Goal: Information Seeking & Learning: Check status

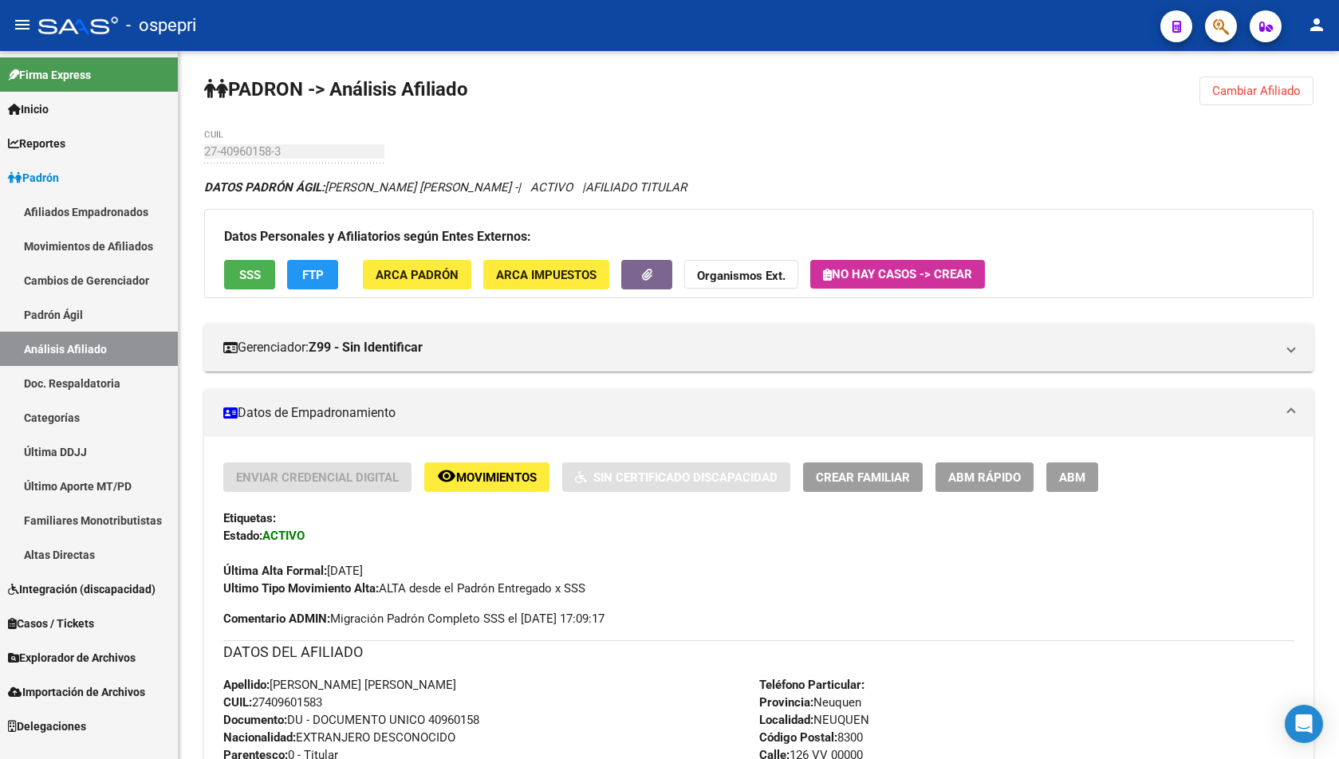
click at [1223, 24] on icon "button" at bounding box center [1221, 27] width 16 height 18
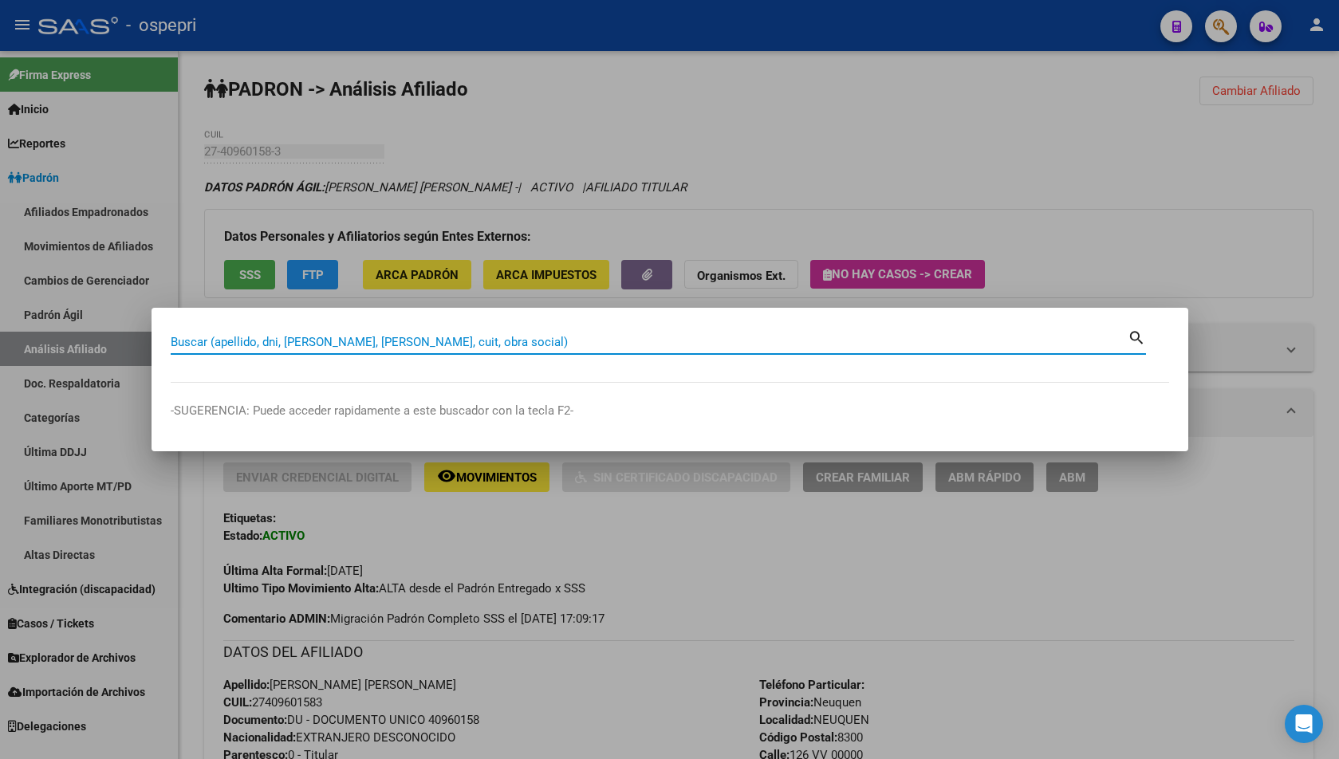
paste input "92804266"
type input "92804266"
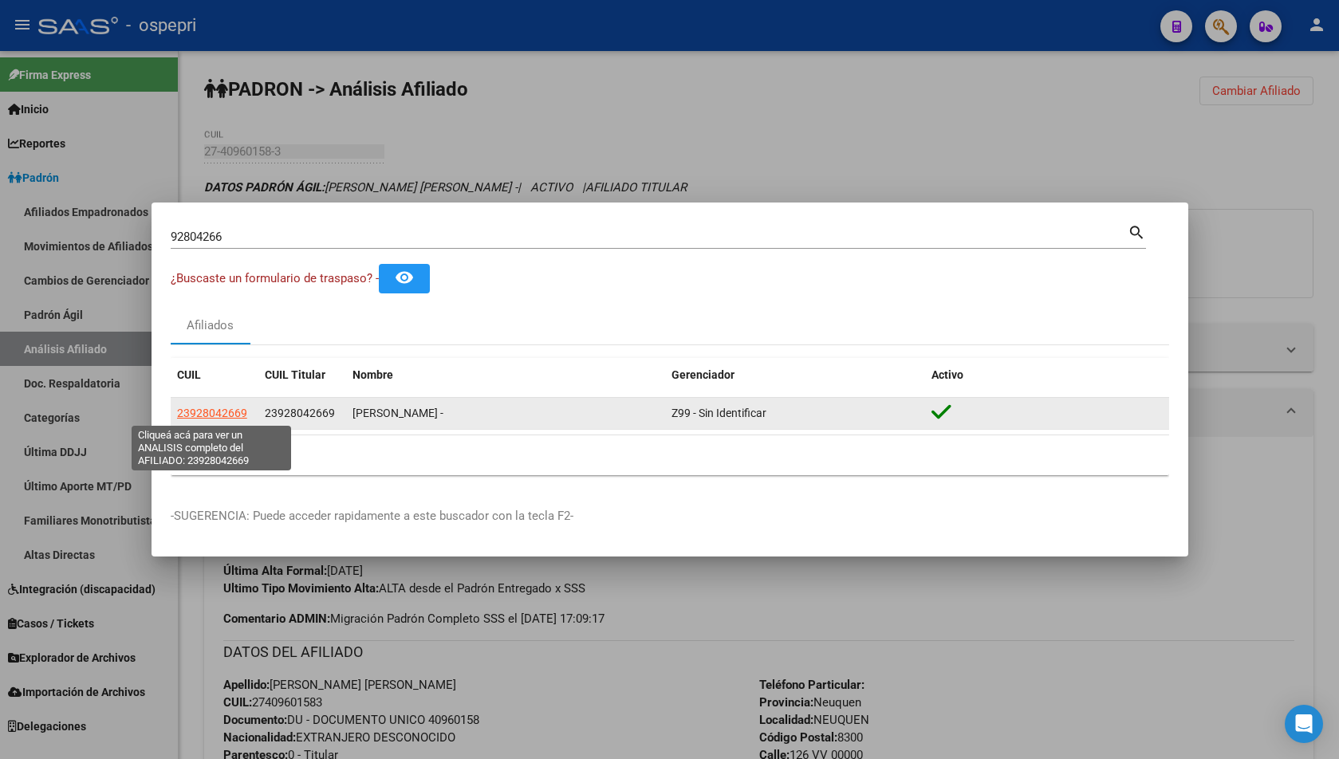
click at [203, 411] on span "23928042669" at bounding box center [212, 413] width 70 height 13
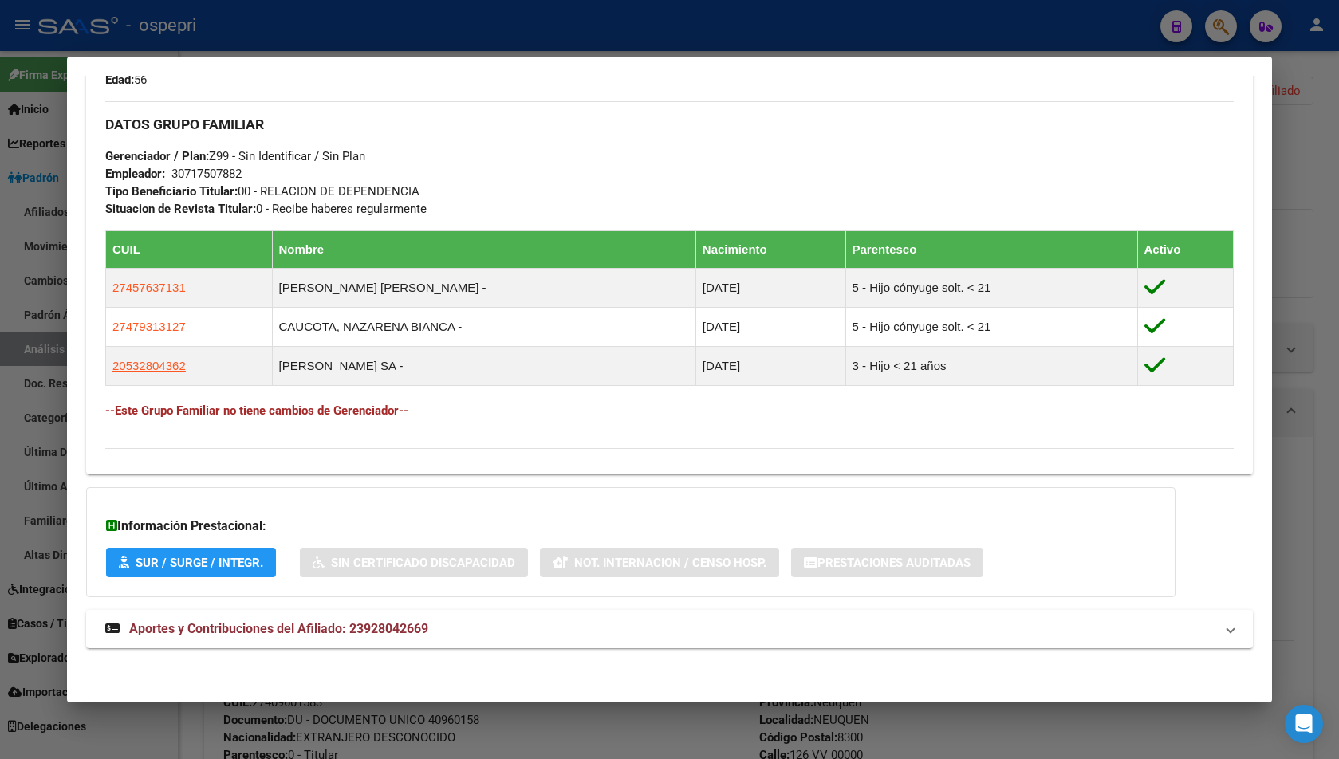
scroll to position [739, 0]
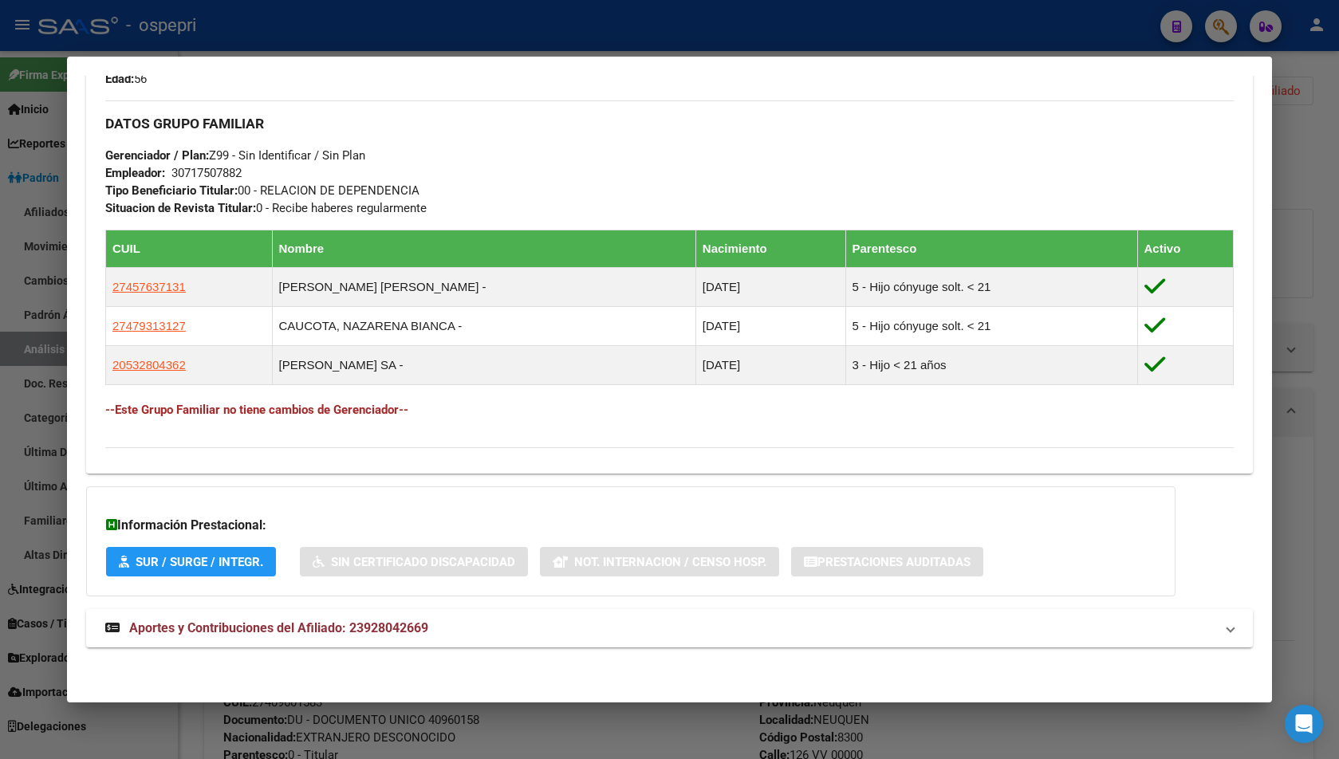
click at [489, 600] on div "DATOS PADRÓN ÁGIL: [PERSON_NAME] - | ACTIVO | AFILIADO TITULAR Datos Personales…" at bounding box center [669, 30] width 1167 height 1272
click at [478, 624] on mat-panel-title "Aportes y Contribuciones del Afiliado: 23928042669" at bounding box center [659, 628] width 1109 height 19
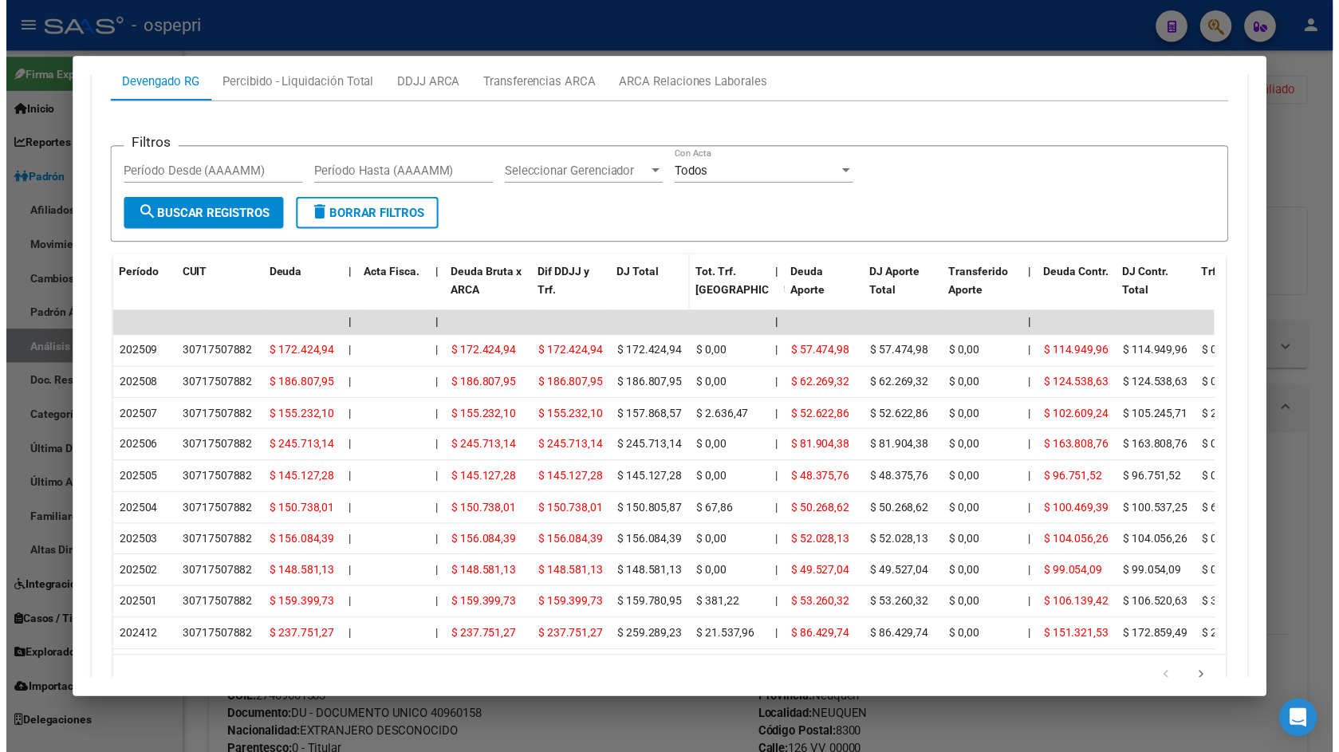
scroll to position [1377, 0]
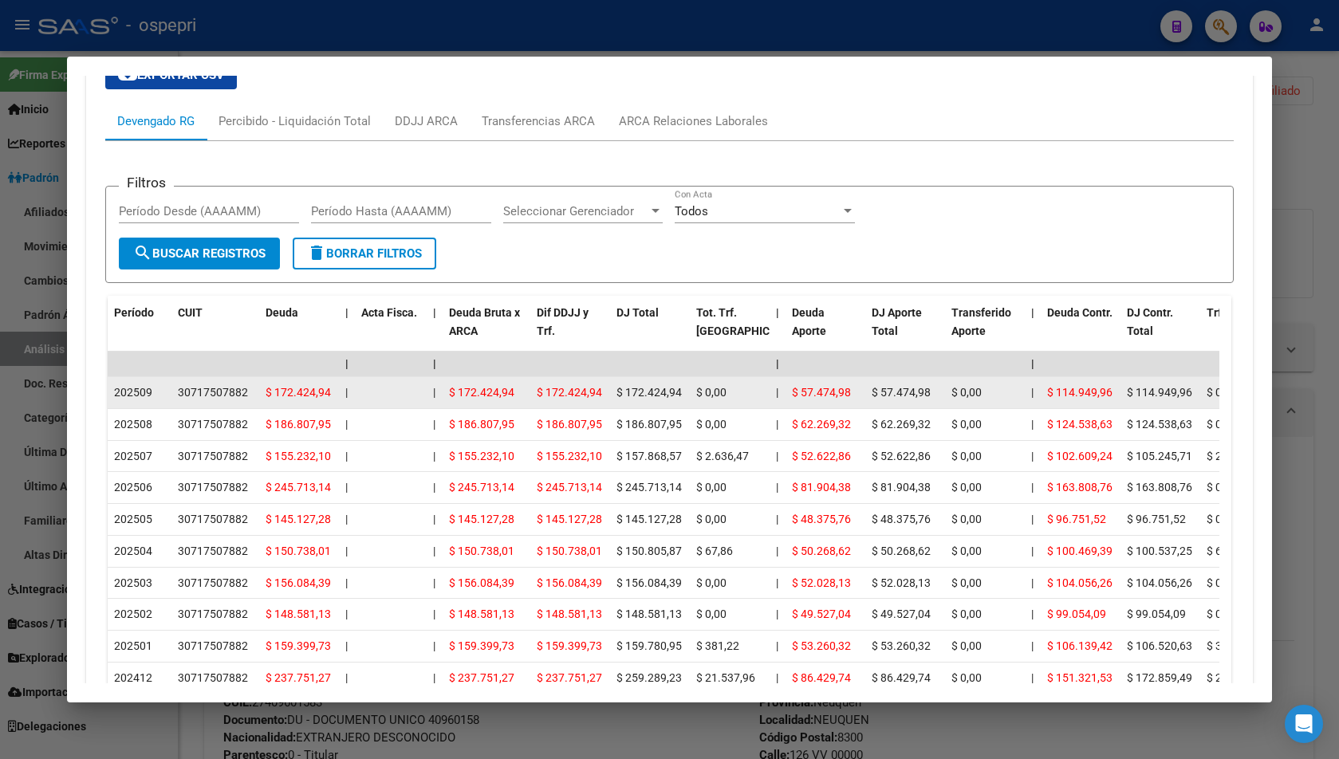
drag, startPoint x: 179, startPoint y: 395, endPoint x: 237, endPoint y: 393, distance: 58.2
click at [252, 393] on div "30717507882" at bounding box center [215, 393] width 75 height 18
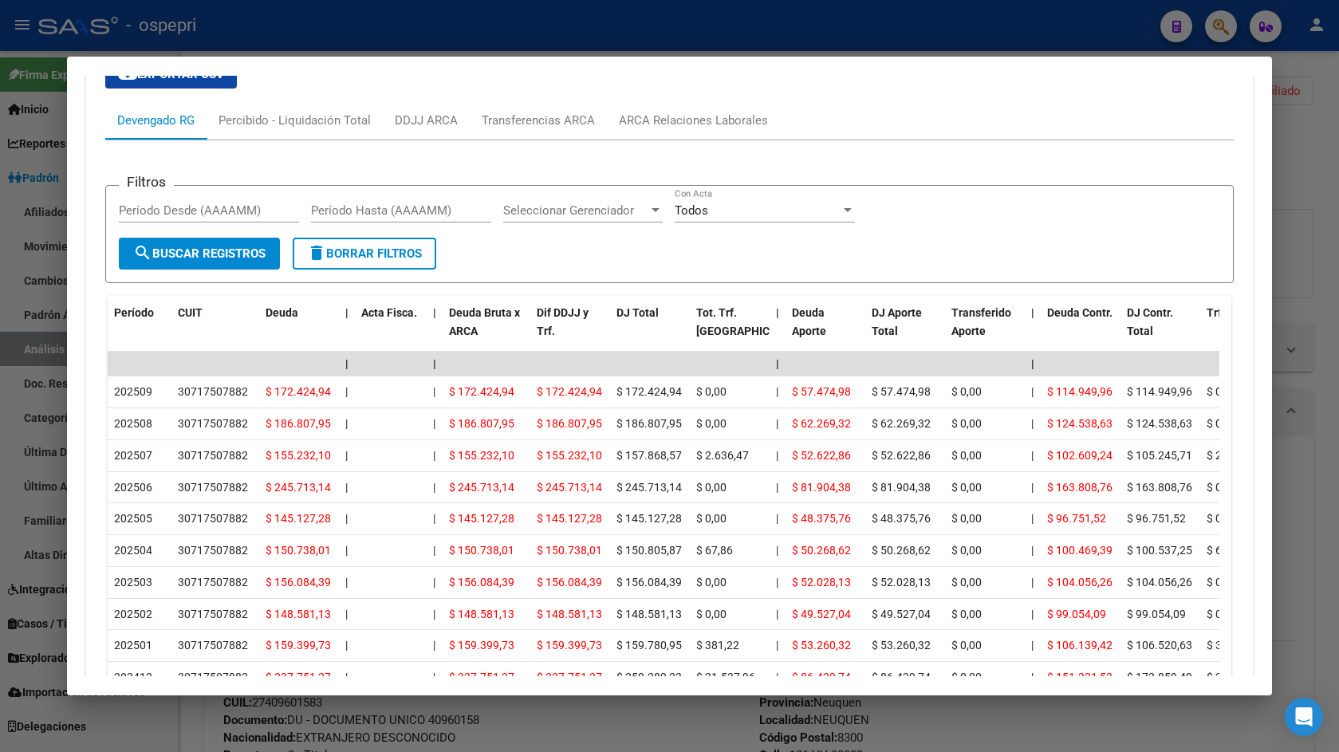
scroll to position [852, 0]
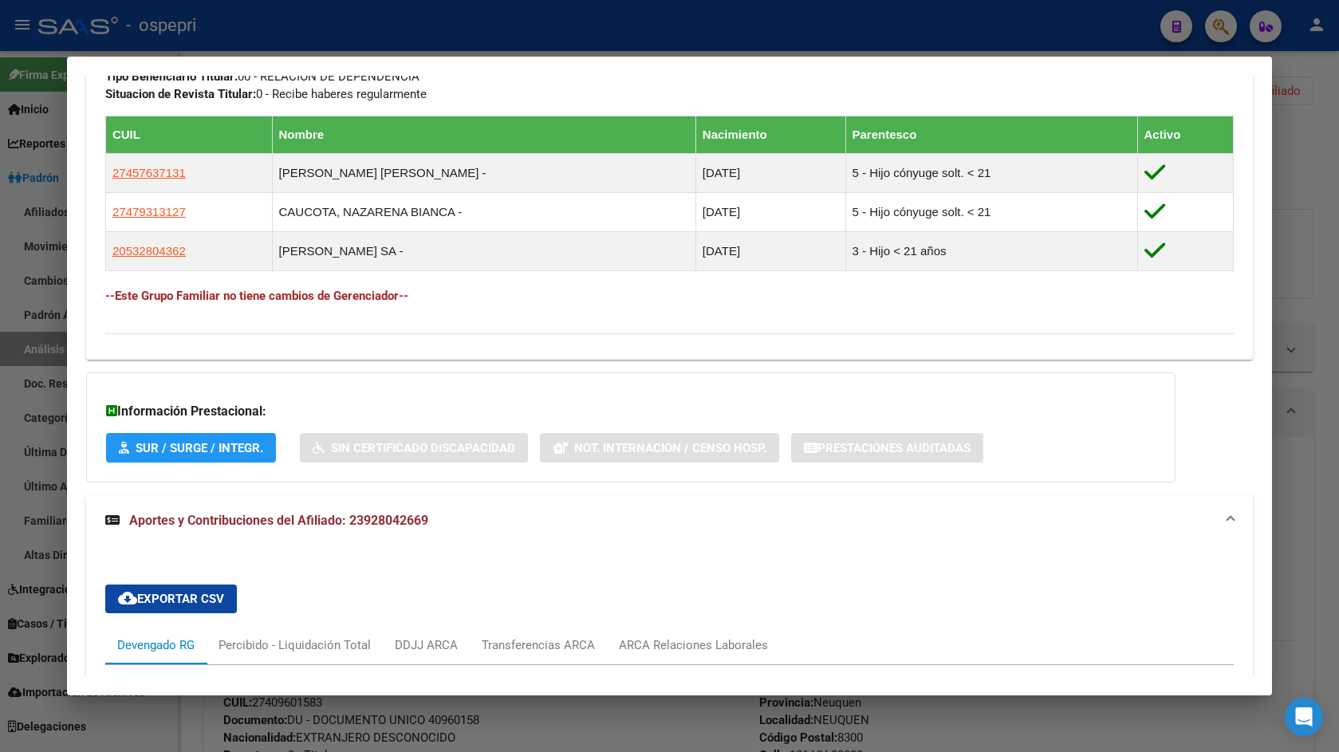
drag, startPoint x: 1286, startPoint y: 135, endPoint x: 1219, endPoint y: 34, distance: 121.2
click at [1286, 133] on div at bounding box center [669, 376] width 1339 height 752
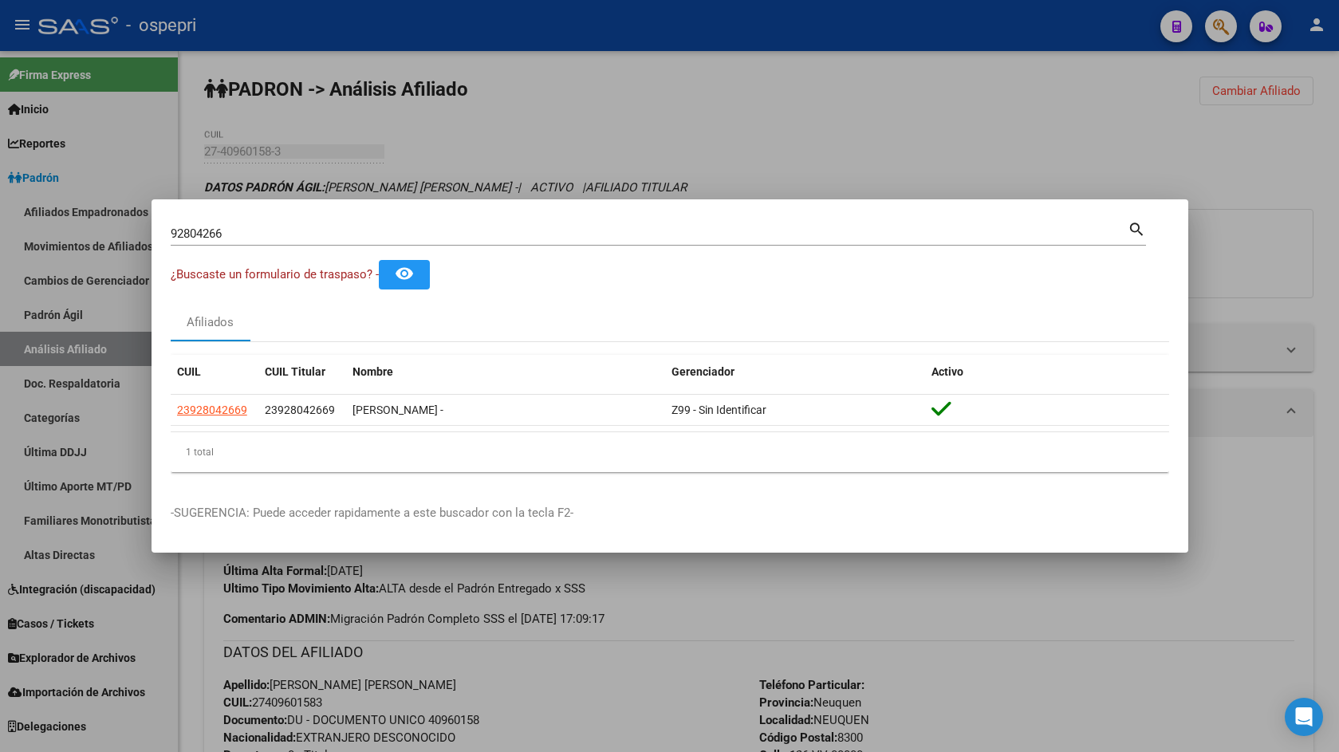
click at [1214, 30] on div at bounding box center [669, 376] width 1339 height 752
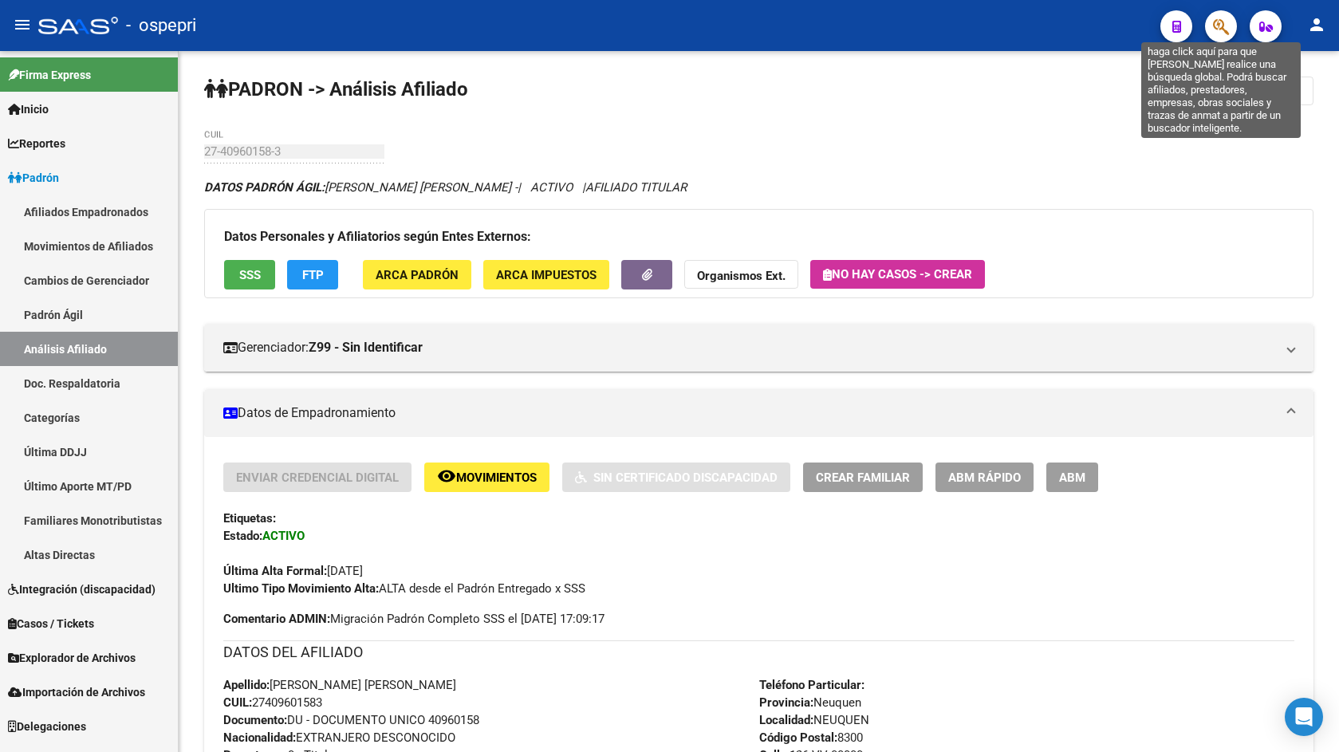
click at [1214, 30] on icon "button" at bounding box center [1221, 27] width 16 height 18
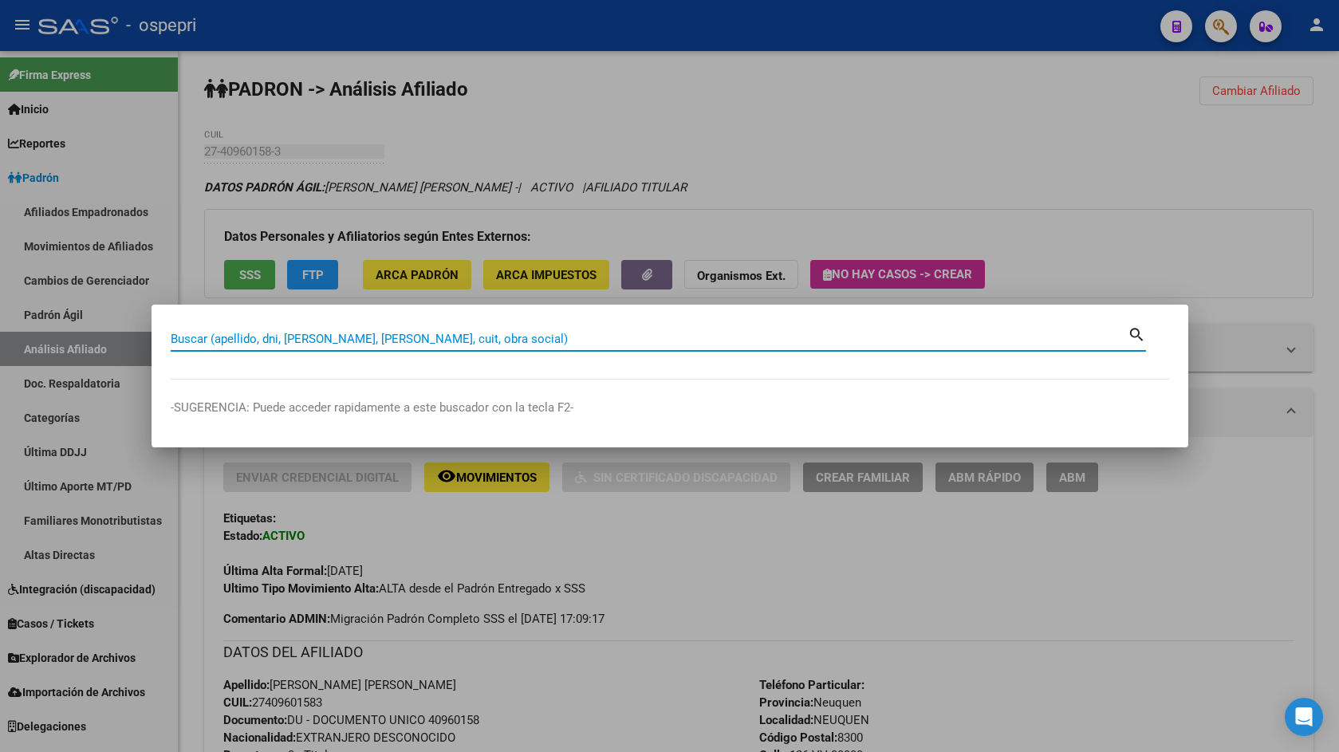
paste input "16517027"
type input "16517027"
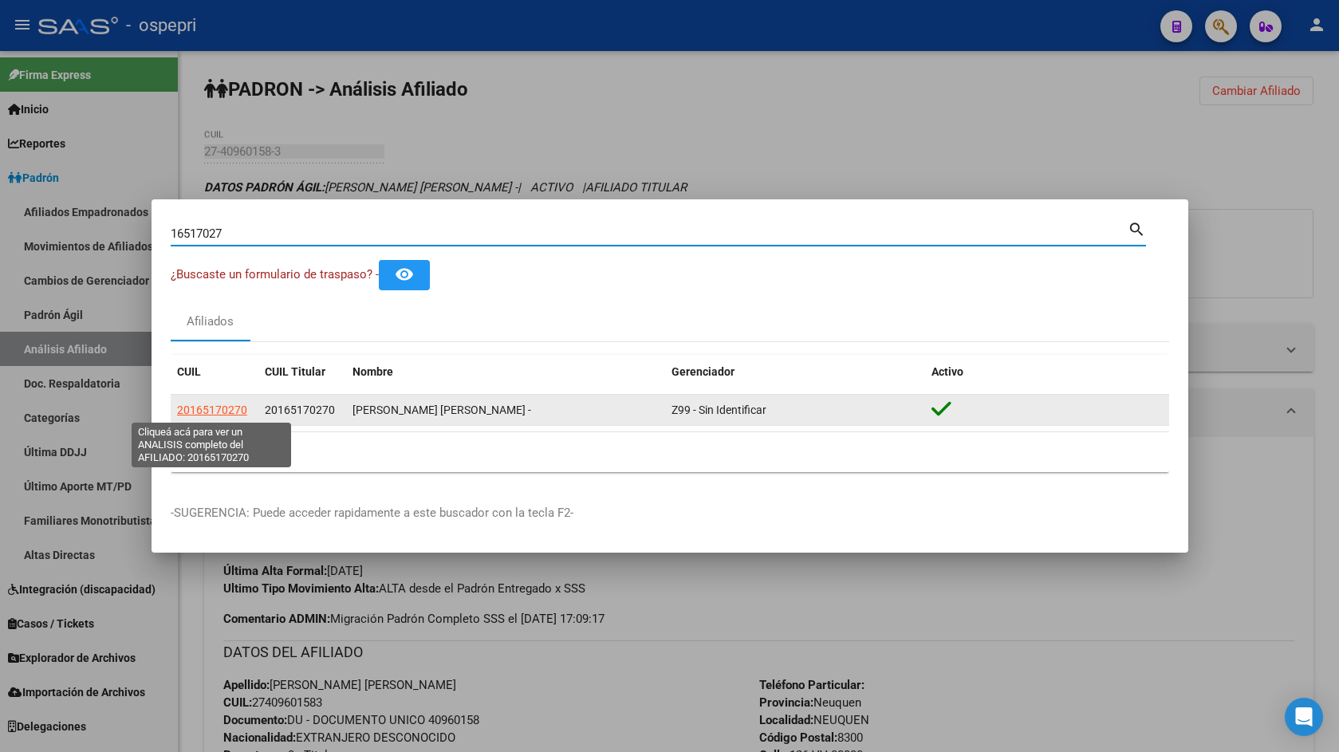
click at [229, 415] on span "20165170270" at bounding box center [212, 410] width 70 height 13
type textarea "20165170270"
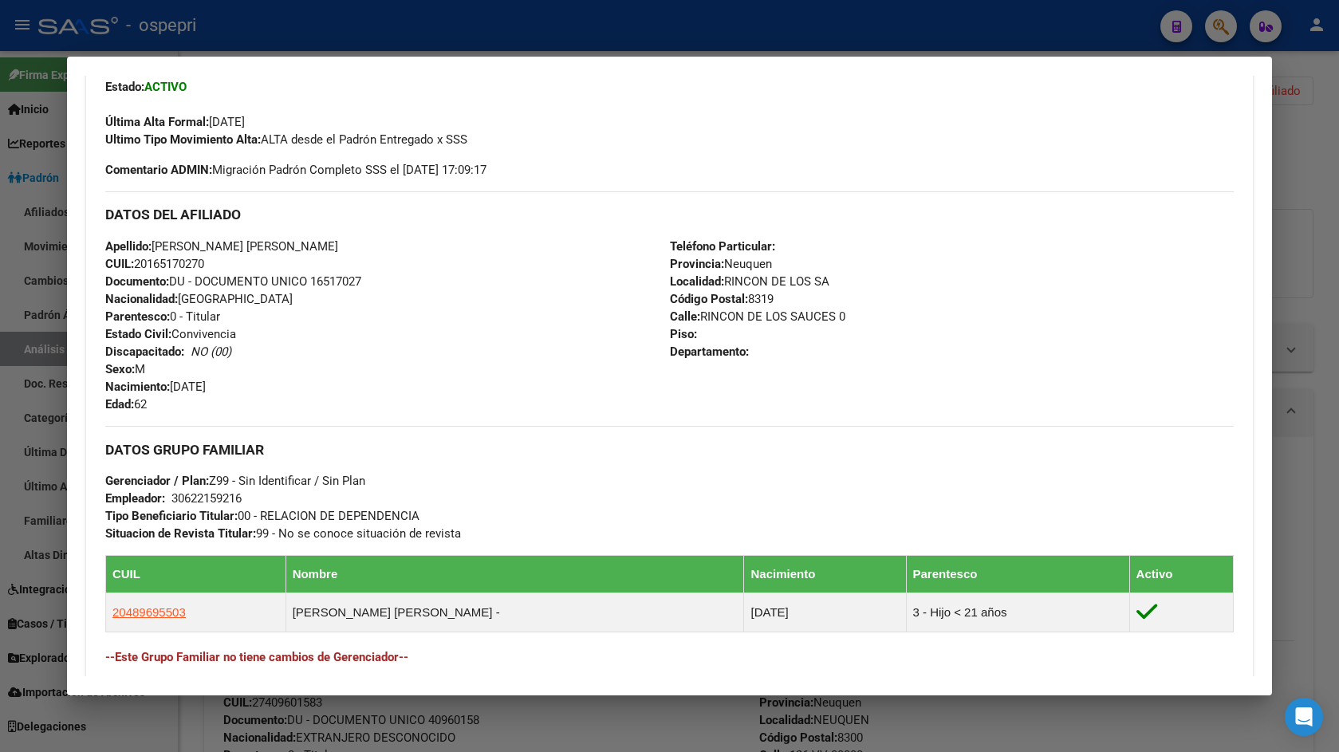
scroll to position [667, 0]
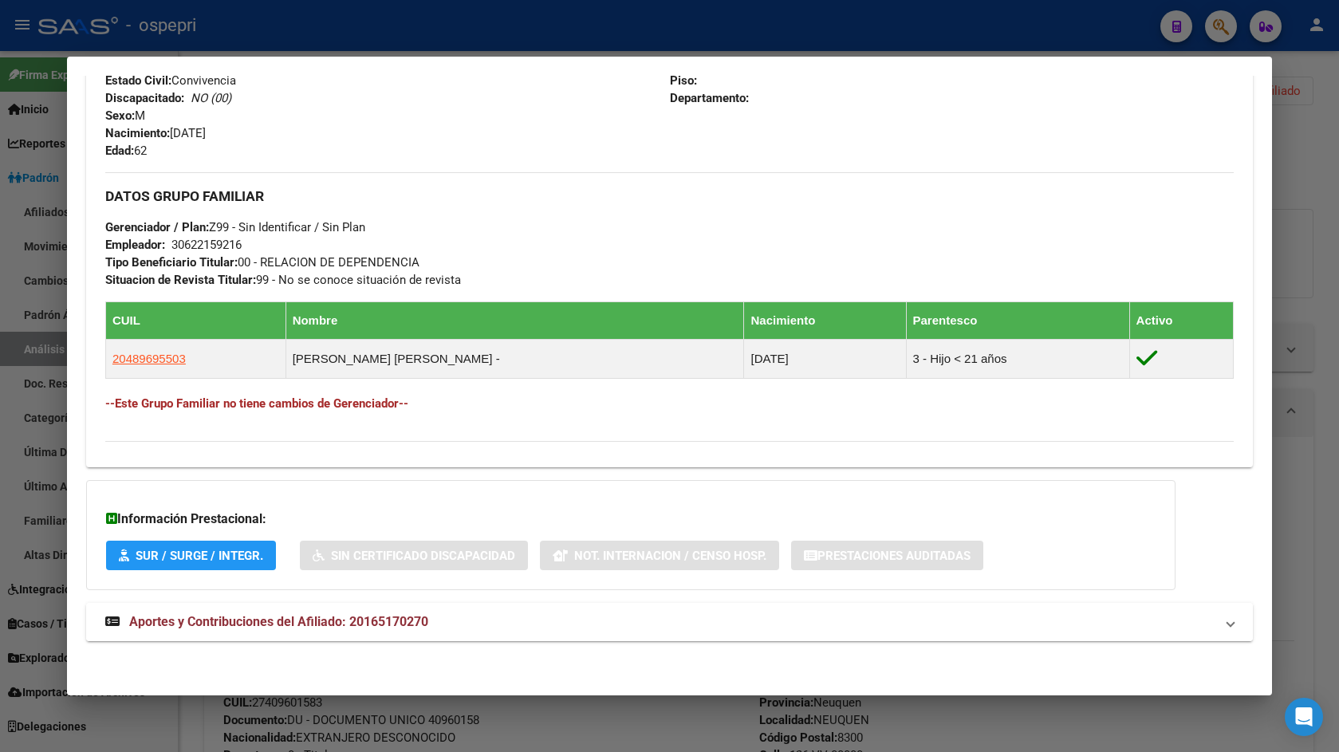
click at [381, 623] on span "Aportes y Contribuciones del Afiliado: 20165170270" at bounding box center [278, 621] width 299 height 15
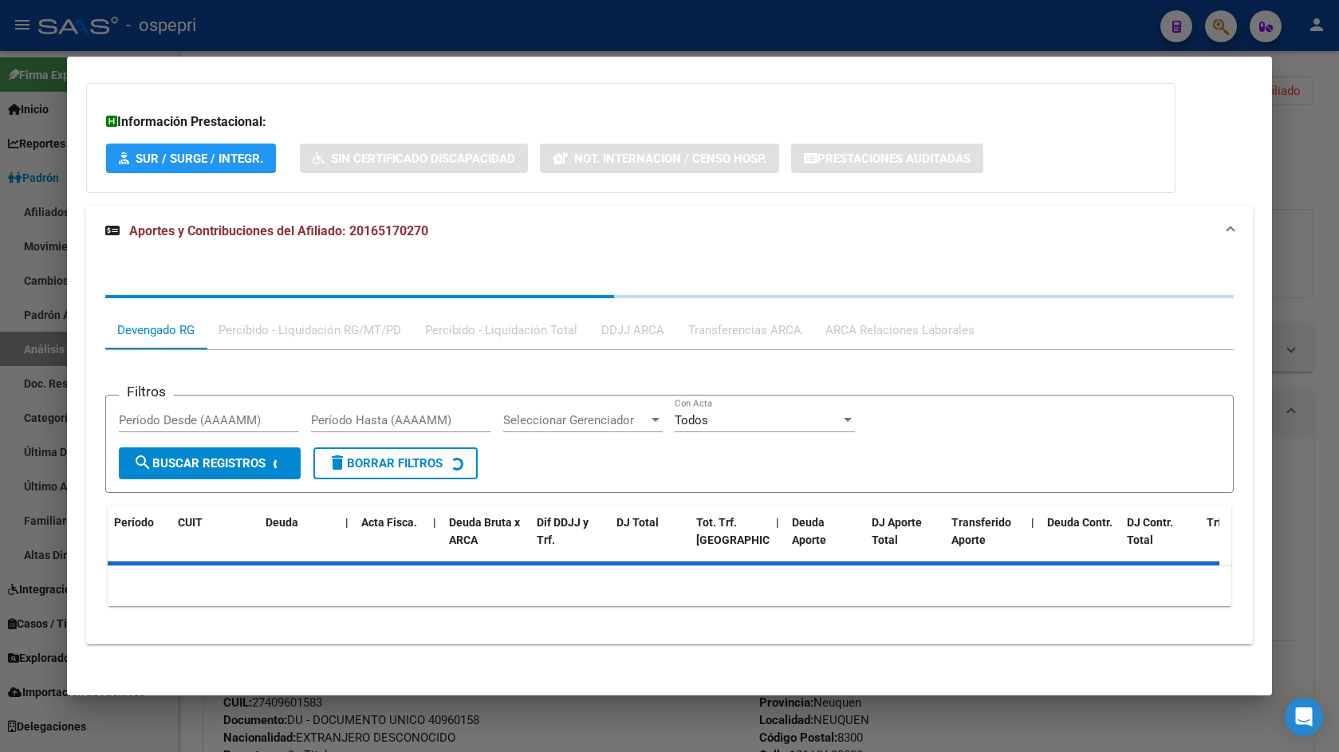
scroll to position [1067, 0]
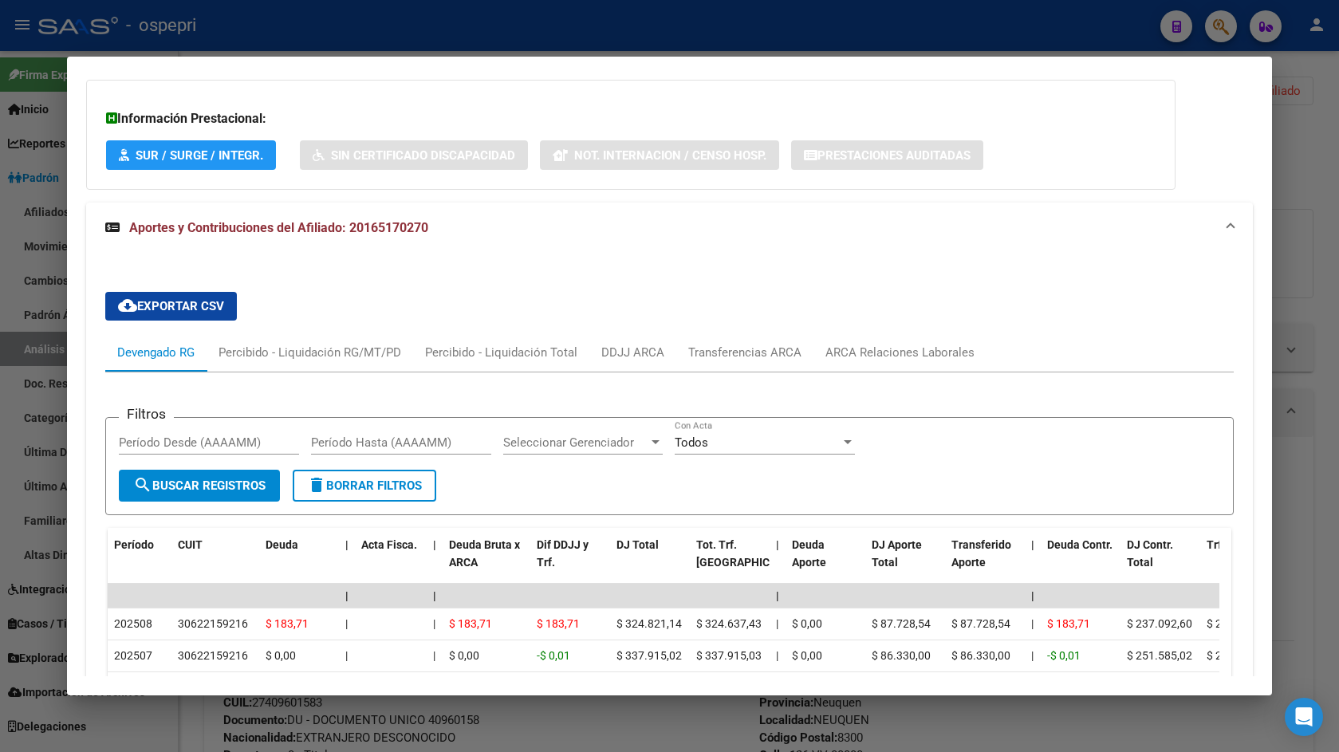
click at [896, 324] on div "cloud_download Exportar CSV Devengado RG Percibido - Liquidación RG/MT/PD Perci…" at bounding box center [669, 631] width 1128 height 705
click at [900, 351] on div "ARCA Relaciones Laborales" at bounding box center [899, 353] width 149 height 18
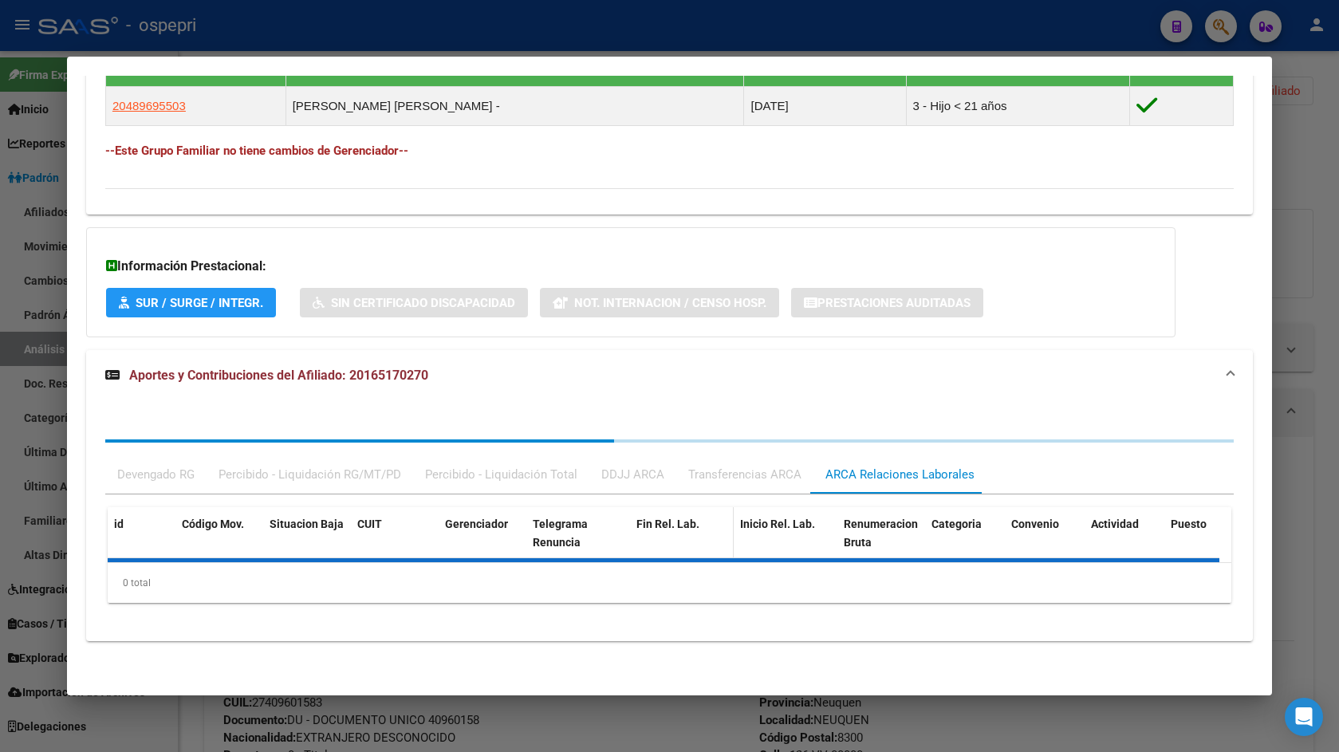
scroll to position [1038, 0]
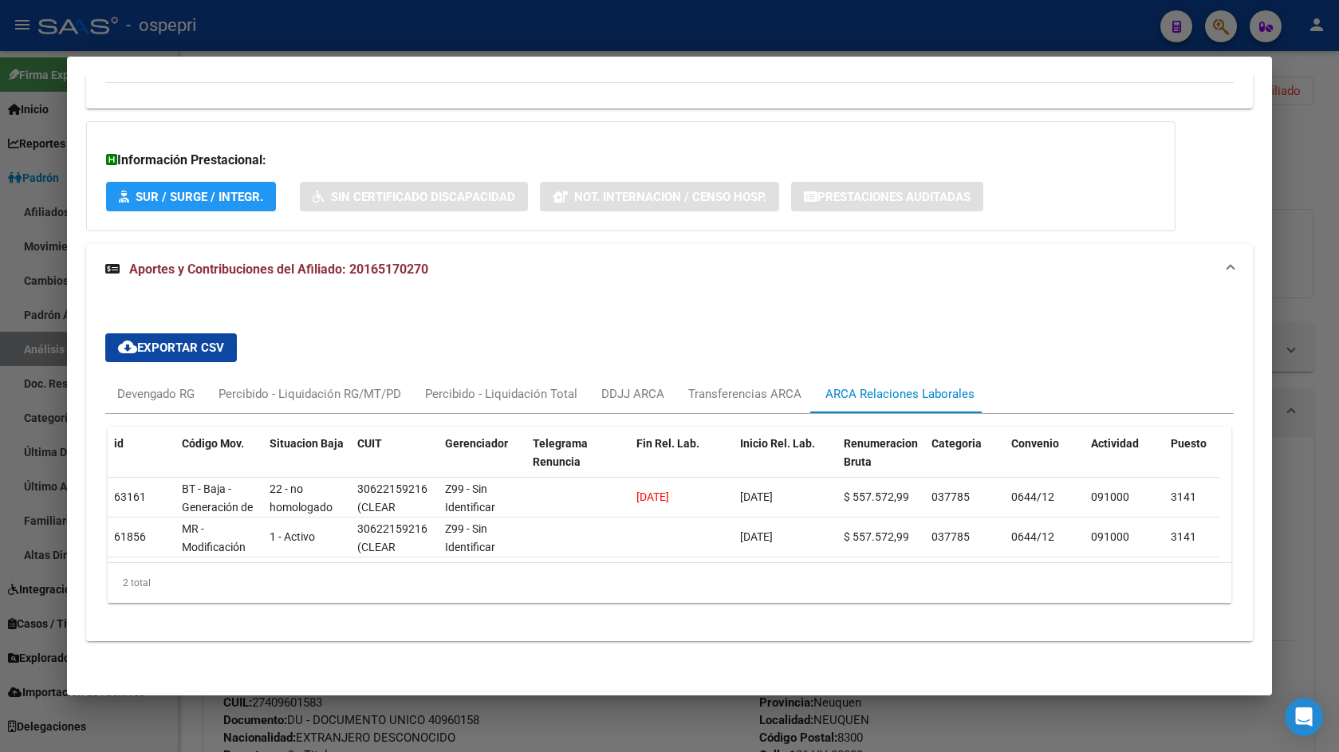
drag, startPoint x: 708, startPoint y: 477, endPoint x: 1073, endPoint y: 388, distance: 375.0
click at [716, 488] on div "[DATE]" at bounding box center [681, 497] width 91 height 18
